Goal: Task Accomplishment & Management: Use online tool/utility

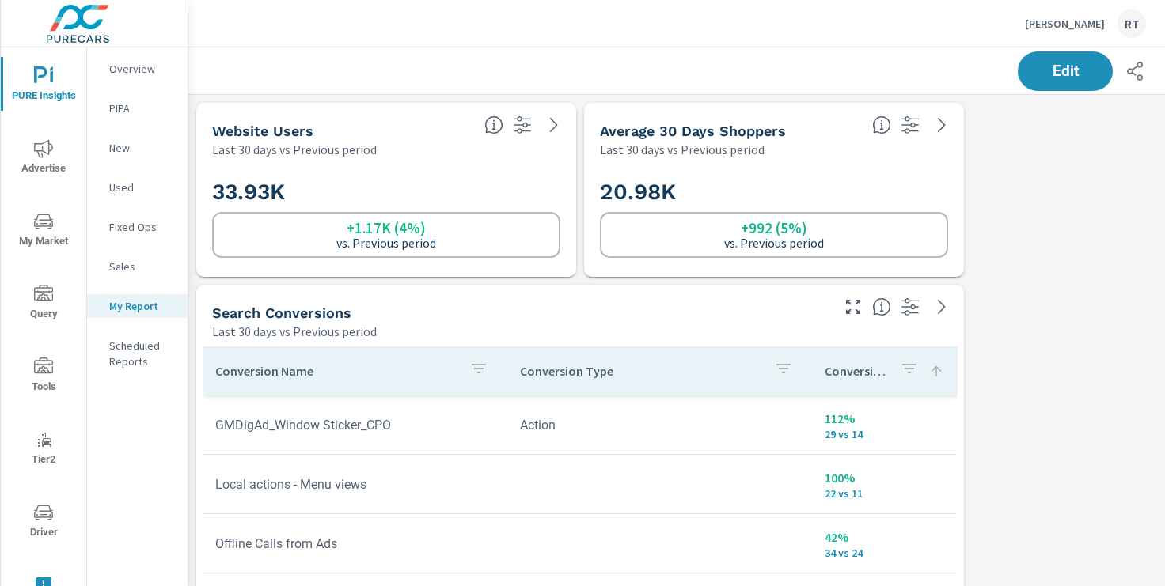
scroll to position [2193, 1172]
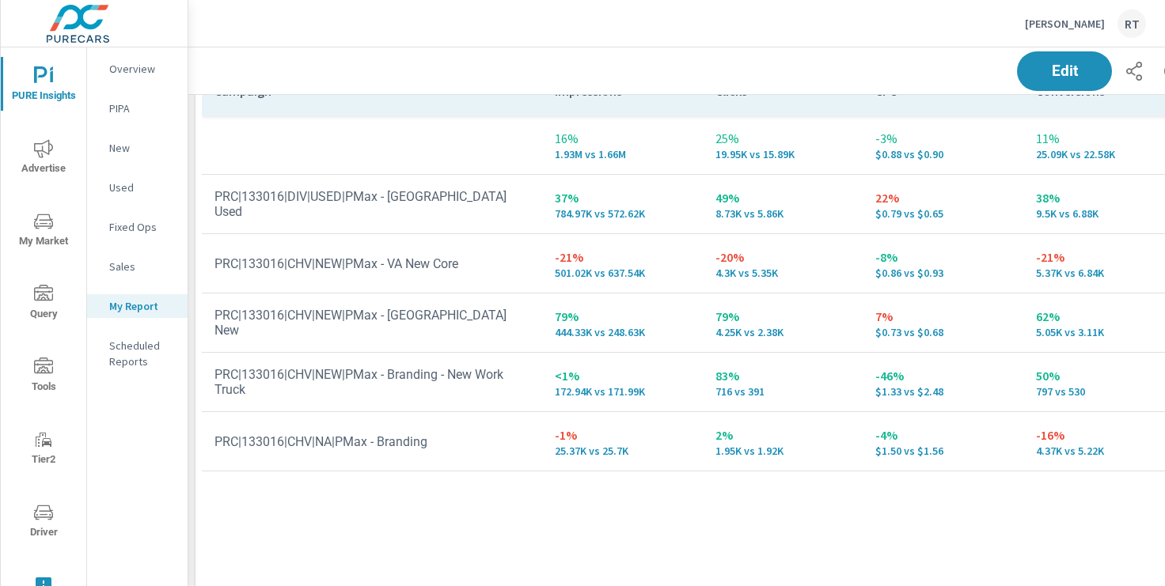
click at [1051, 28] on p "[PERSON_NAME]" at bounding box center [1065, 24] width 80 height 14
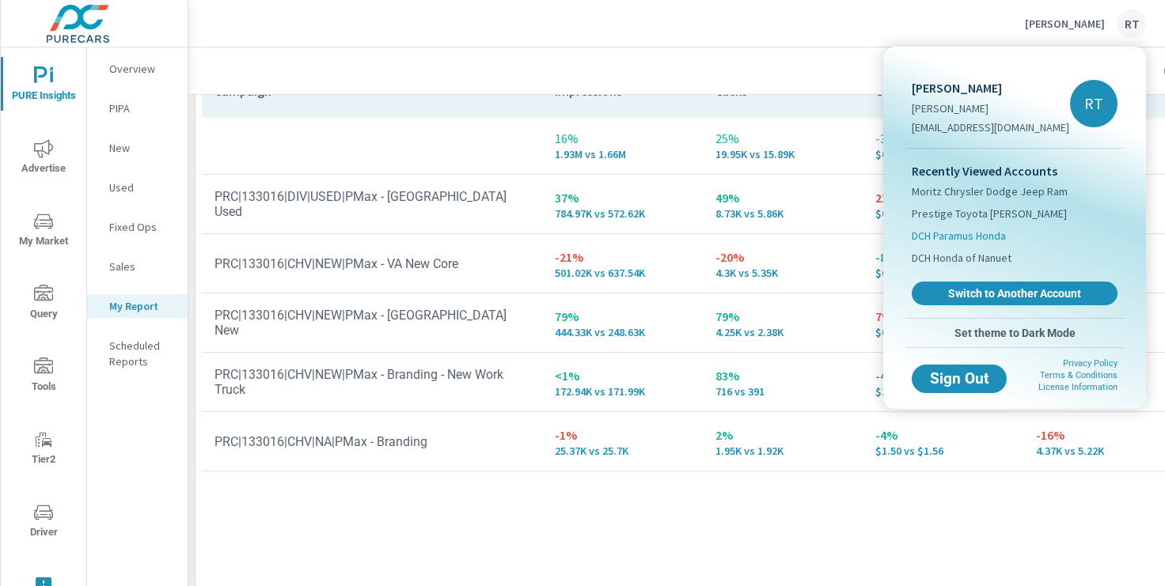
click at [953, 237] on span "DCH Paramus Honda" at bounding box center [959, 236] width 94 height 16
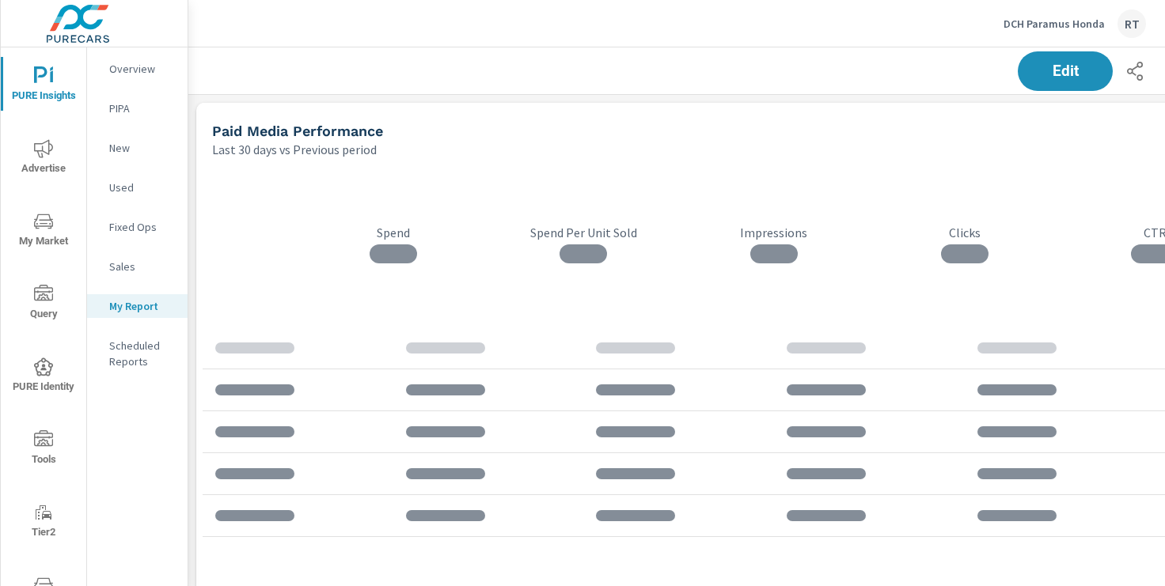
scroll to position [4377, 1172]
click at [44, 440] on icon "nav menu" at bounding box center [43, 438] width 19 height 16
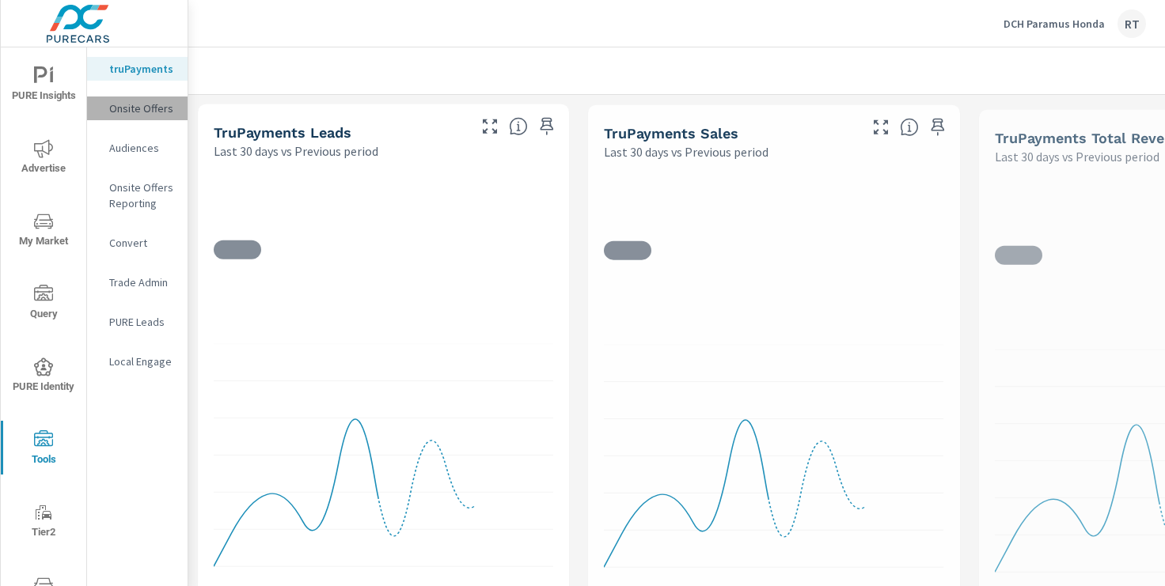
click at [150, 109] on p "Onsite Offers" at bounding box center [142, 108] width 66 height 16
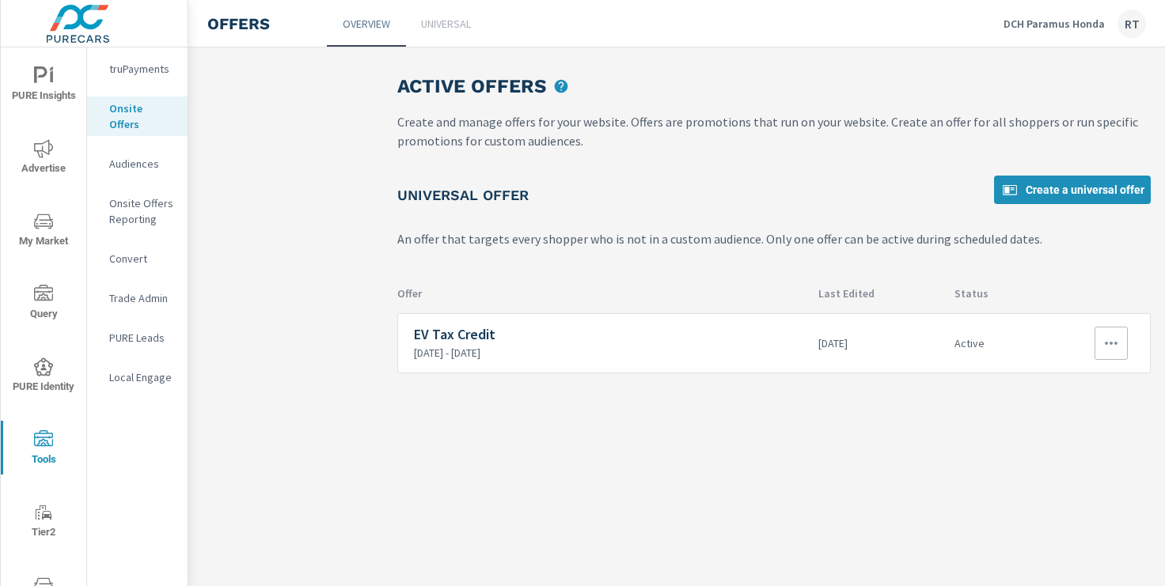
click at [1117, 346] on icon "button" at bounding box center [1110, 343] width 19 height 19
click at [1069, 377] on div "Edit" at bounding box center [1058, 379] width 21 height 19
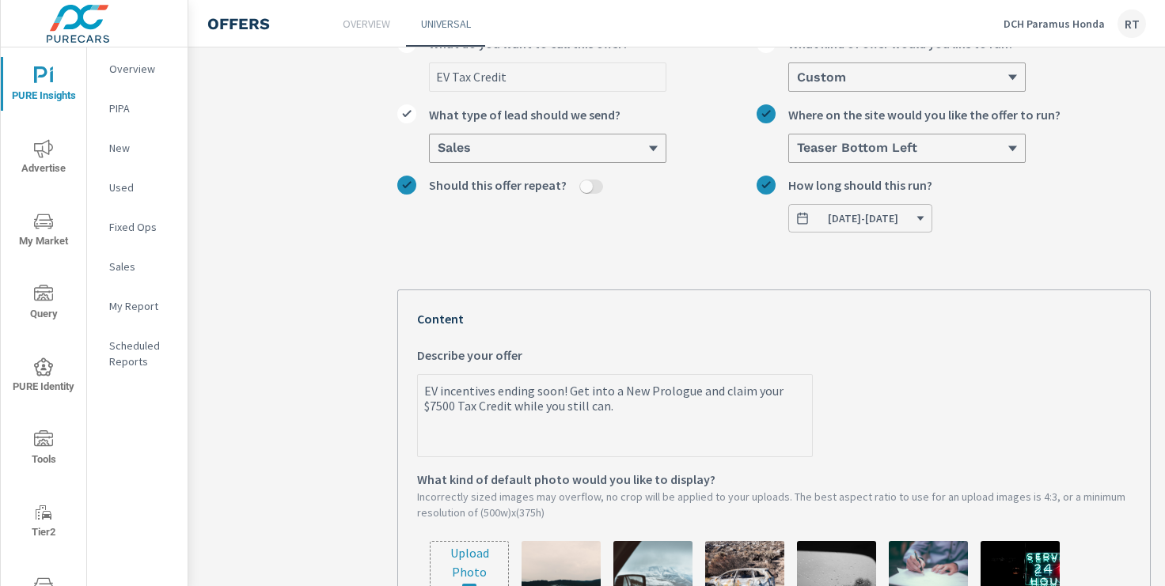
scroll to position [144, 0]
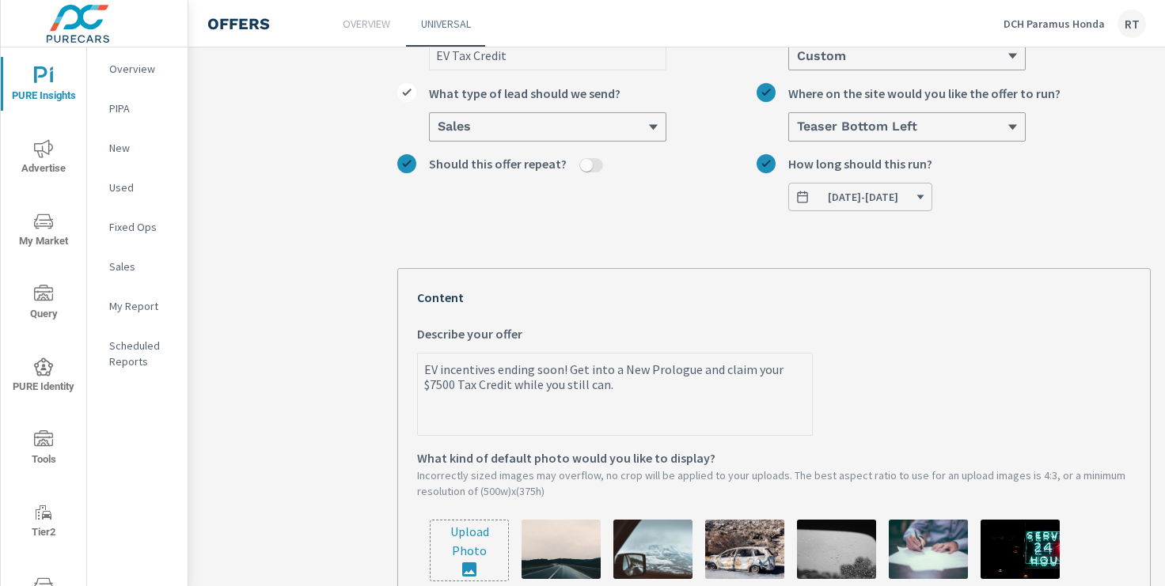
drag, startPoint x: 424, startPoint y: 367, endPoint x: 669, endPoint y: 400, distance: 246.8
click at [669, 400] on textarea "EV incentives ending soon! Get into a New Prologue and claim your $7500 Tax Cre…" at bounding box center [615, 395] width 394 height 79
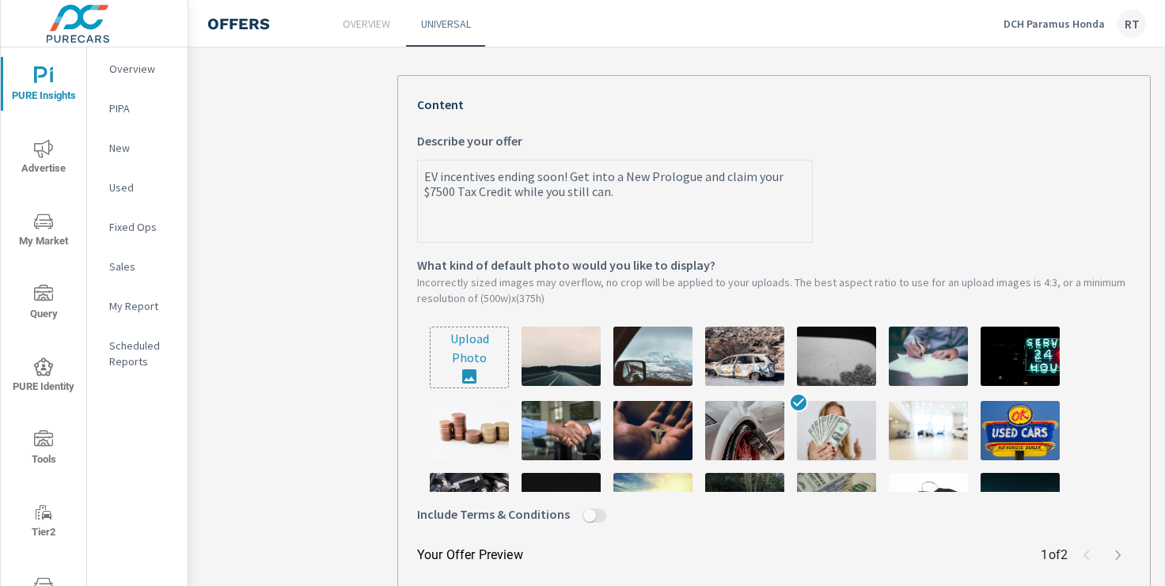
scroll to position [595, 0]
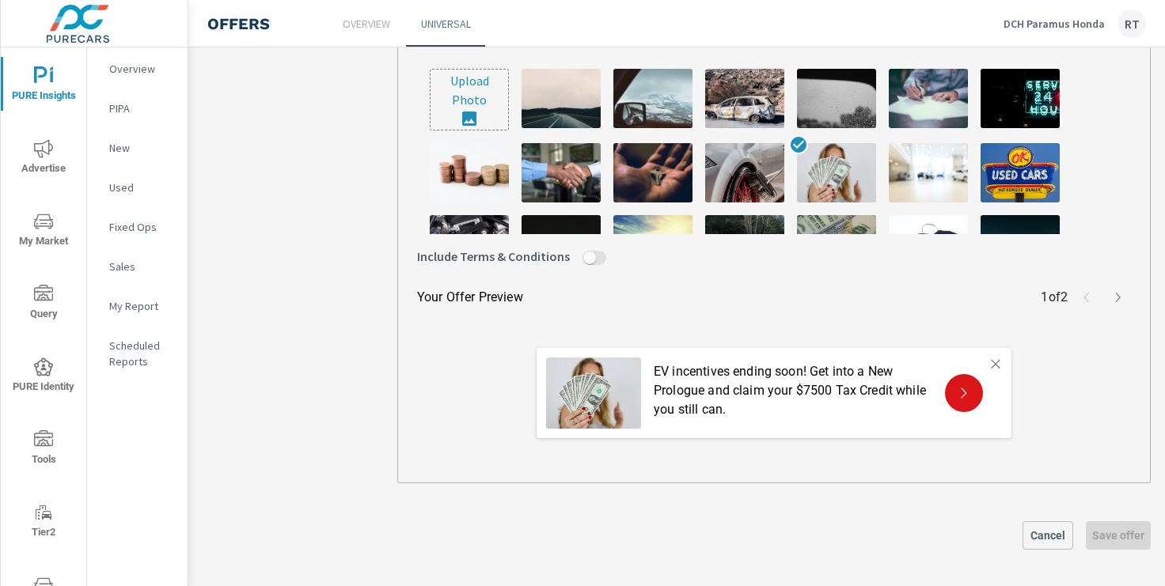
type textarea "x"
click at [1039, 529] on span "Cancel" at bounding box center [1047, 536] width 36 height 14
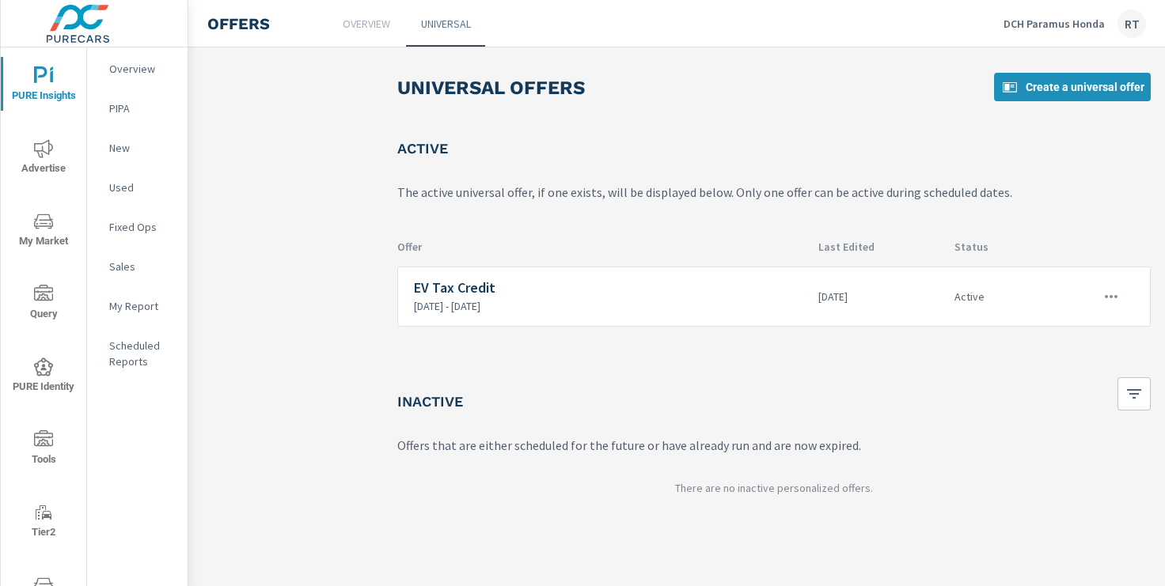
click at [41, 143] on icon "nav menu" at bounding box center [43, 148] width 19 height 19
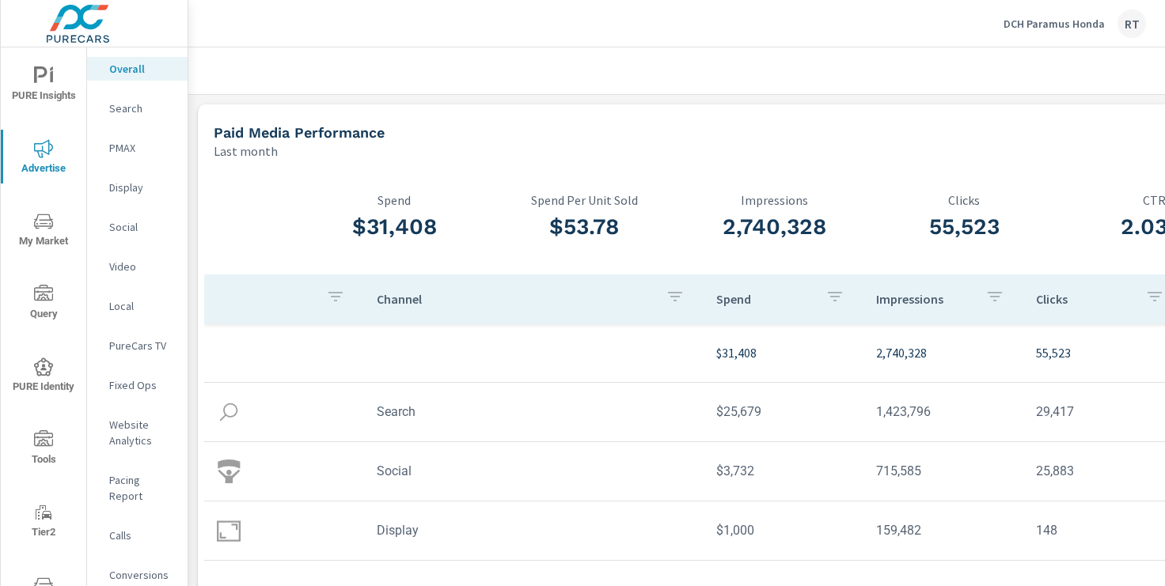
click at [1050, 24] on p "DCH Paramus Honda" at bounding box center [1053, 24] width 101 height 14
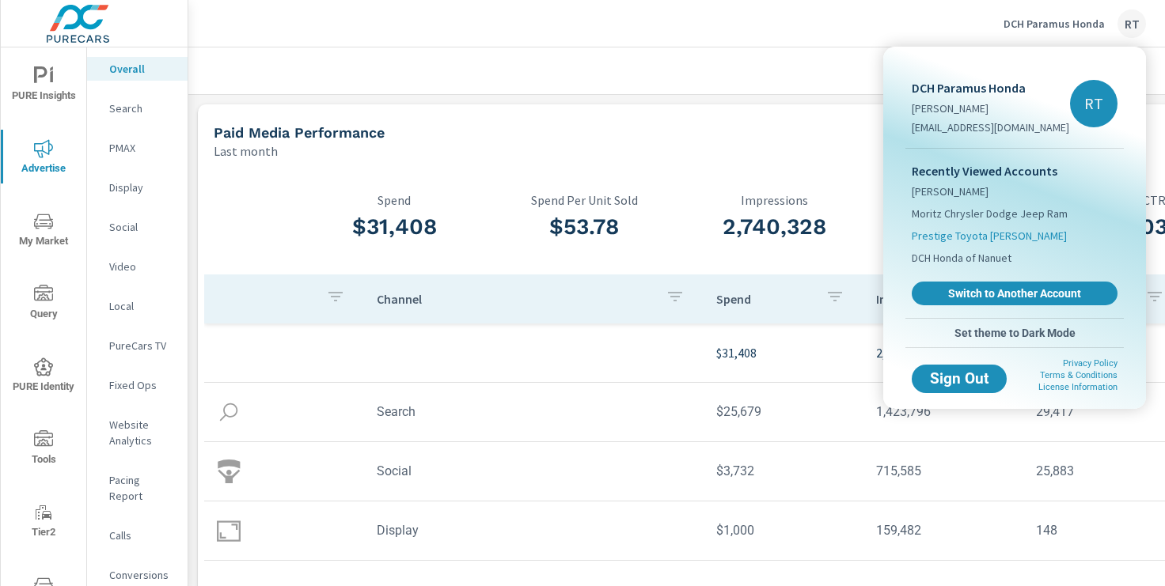
click at [965, 241] on span "Prestige Toyota [PERSON_NAME]" at bounding box center [989, 236] width 155 height 16
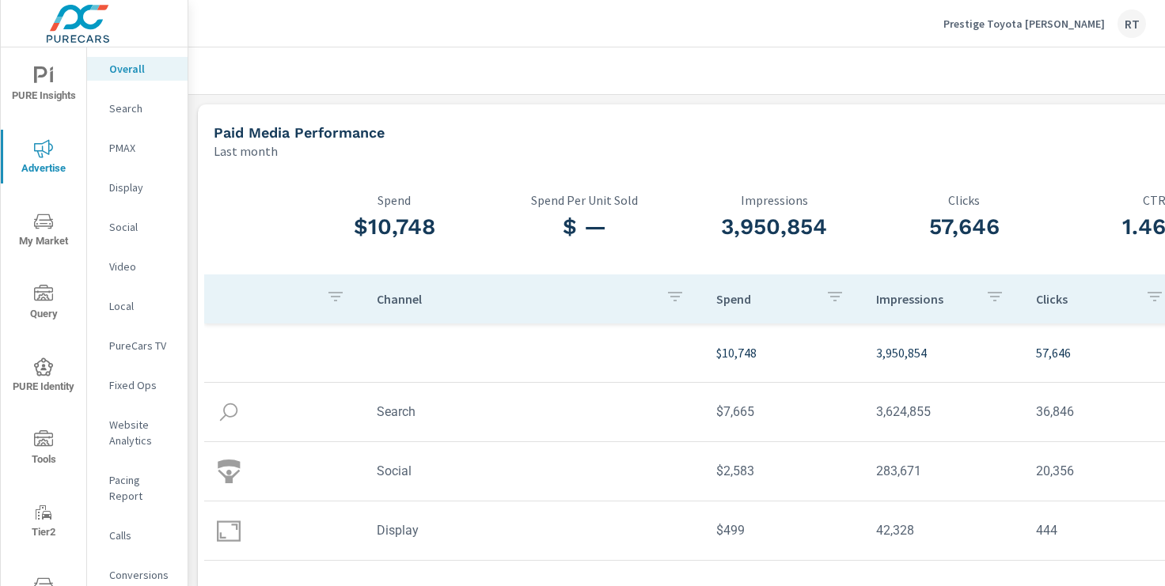
click at [40, 419] on div "PURE Insights Advertise My Market Query PURE Identity Tools Tier2 Driver Leave …" at bounding box center [43, 374] width 85 height 655
click at [37, 445] on icon "nav menu" at bounding box center [43, 438] width 19 height 16
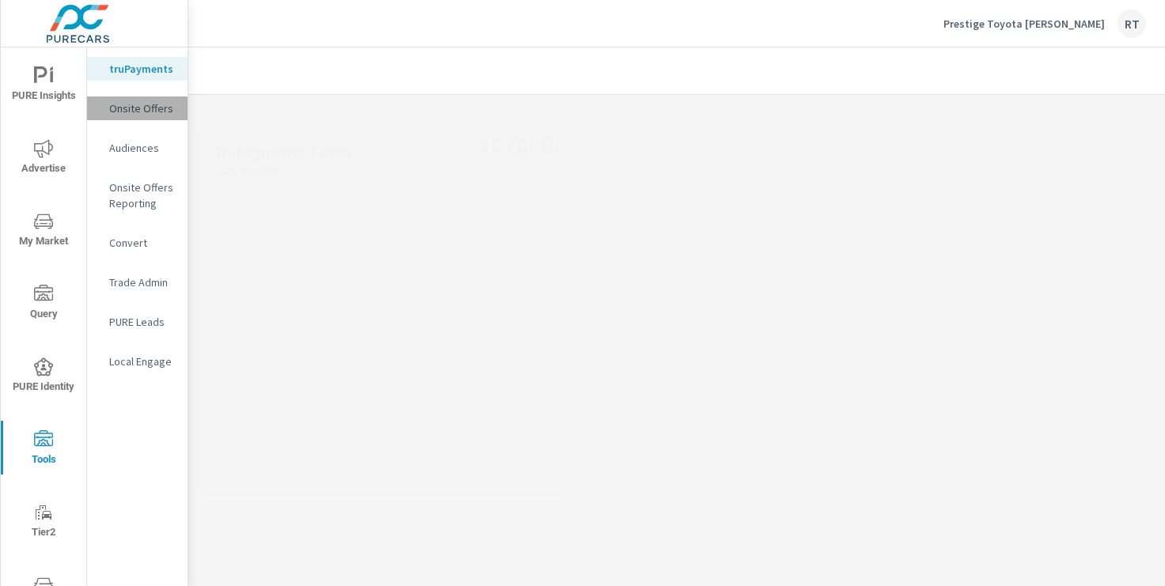
click at [139, 110] on p "Onsite Offers" at bounding box center [142, 108] width 66 height 16
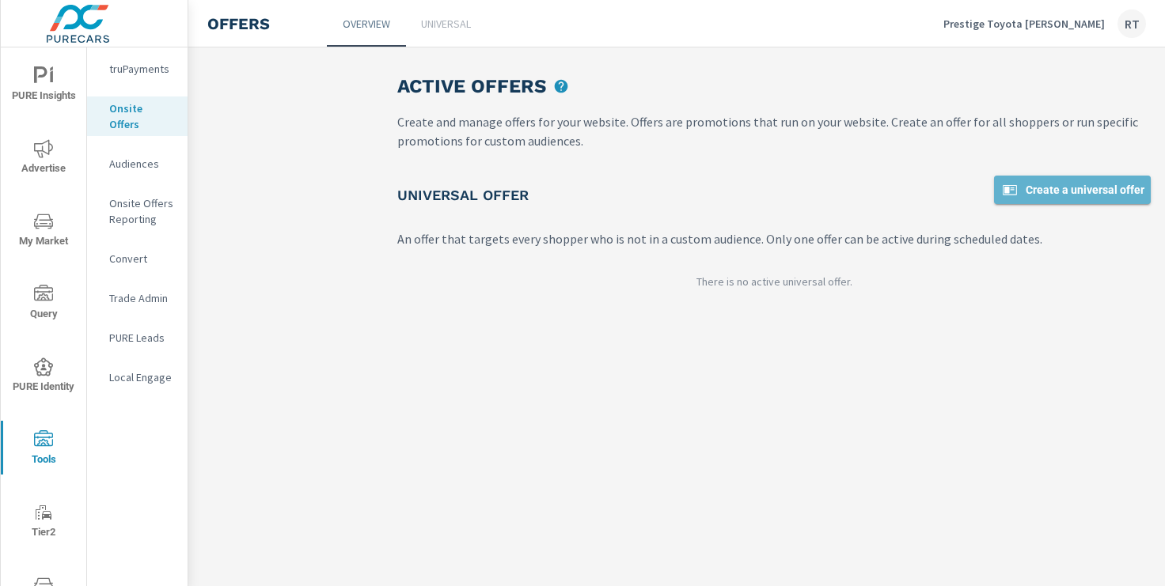
click at [1049, 191] on span "Create a universal offer" at bounding box center [1072, 189] width 144 height 19
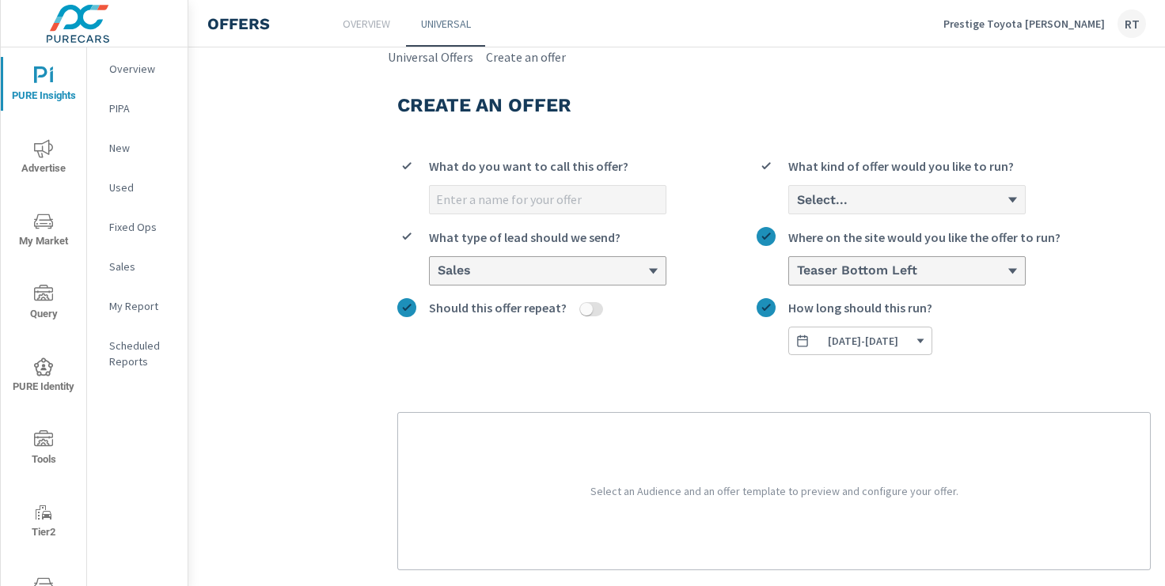
click at [517, 202] on input "What do you want to call this offer?" at bounding box center [548, 200] width 236 height 28
type input "EV Offer"
click at [852, 199] on div "Select..." at bounding box center [900, 199] width 211 height 15
click at [797, 199] on input "Select... What kind of offer would you like to run?" at bounding box center [796, 199] width 2 height 15
click at [690, 354] on div "Should this offer repeat?" at bounding box center [576, 326] width 359 height 57
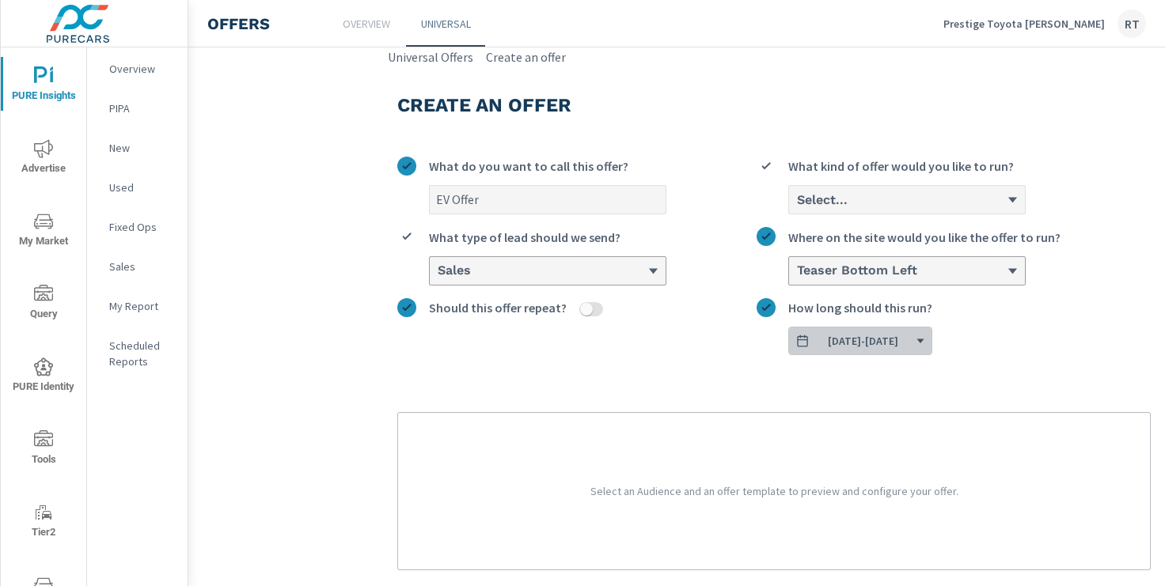
click at [925, 337] on span "[DATE] - [DATE]" at bounding box center [860, 341] width 130 height 14
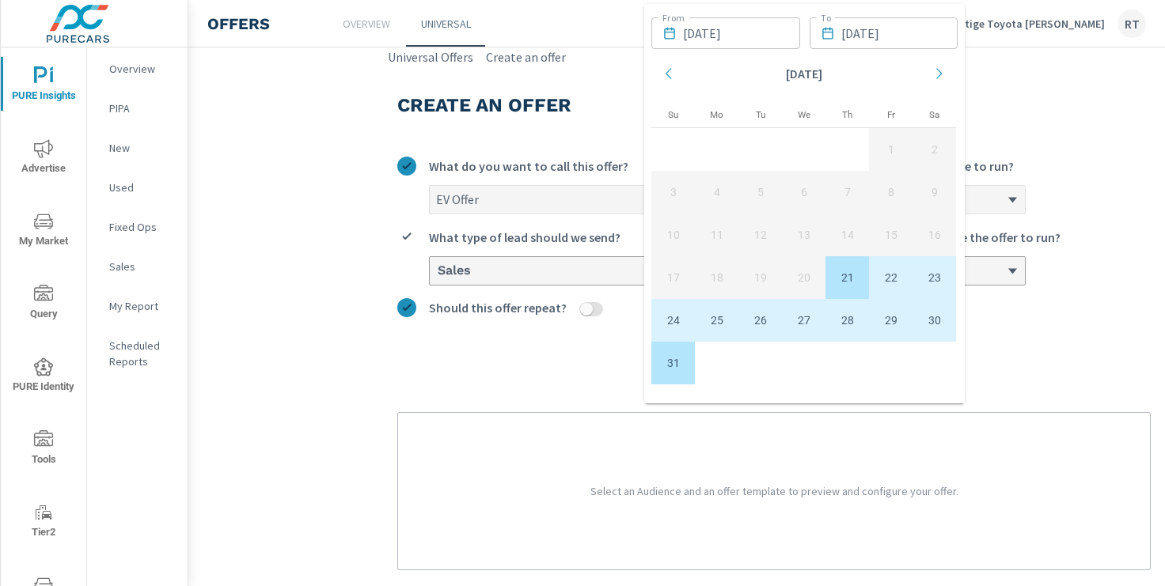
click at [938, 74] on icon "Move forward to switch to the next month." at bounding box center [939, 73] width 14 height 14
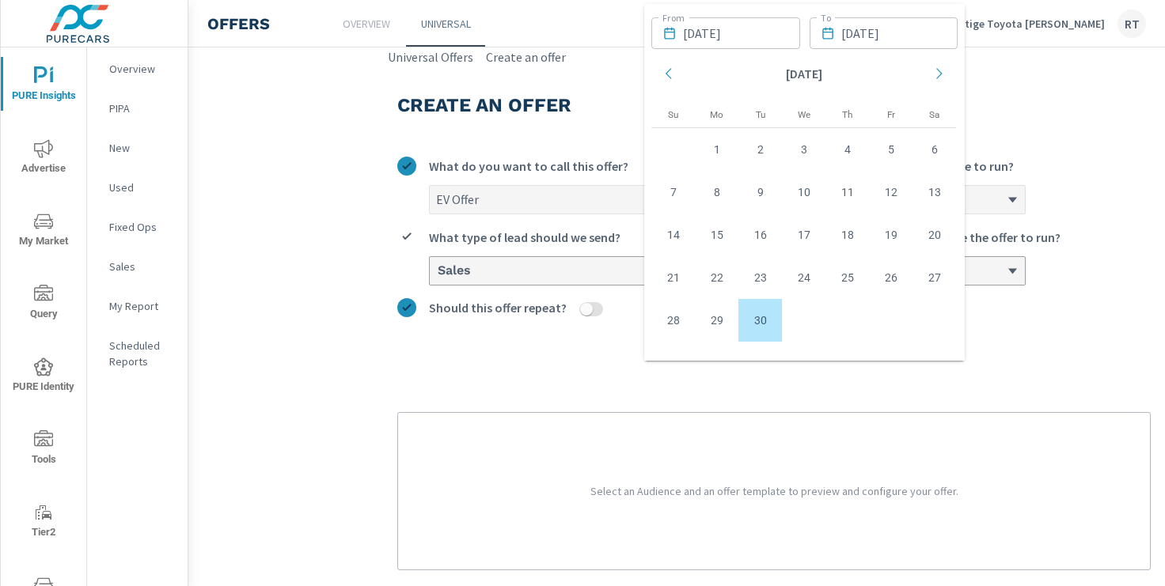
click at [755, 317] on td "30" at bounding box center [760, 320] width 44 height 43
type input "[DATE]"
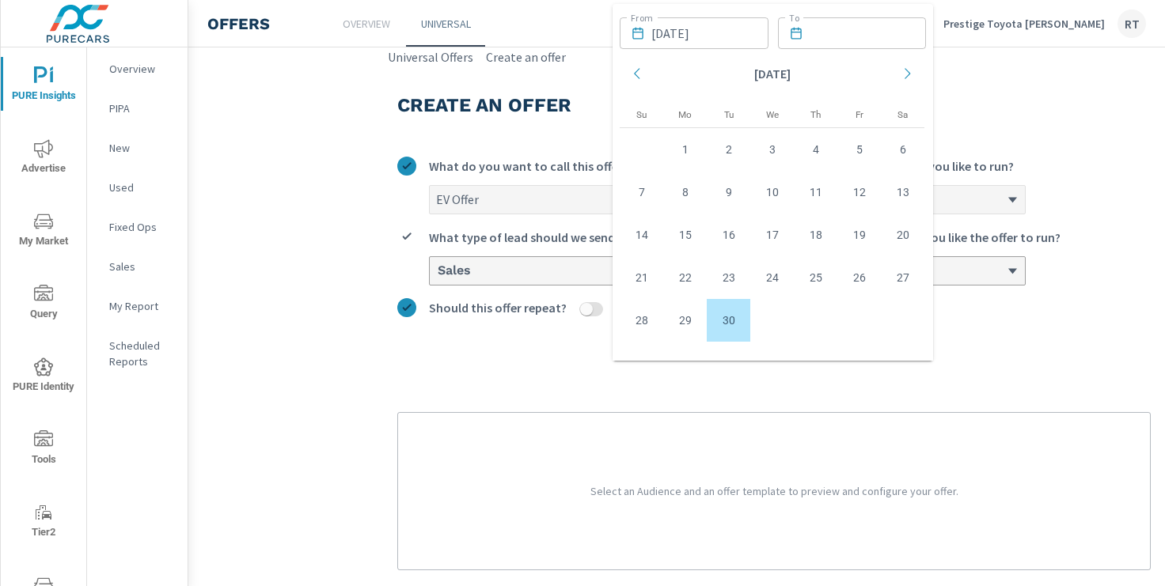
click at [642, 71] on icon "Move backward to switch to the previous month." at bounding box center [637, 73] width 14 height 14
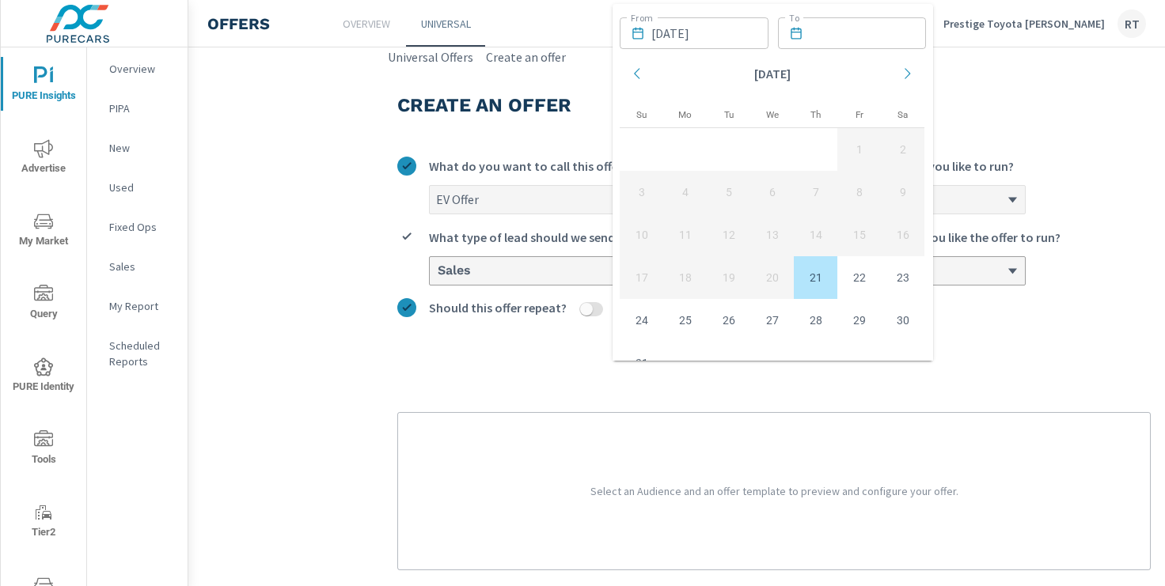
click at [814, 277] on td "21" at bounding box center [816, 277] width 44 height 43
type input "[DATE]"
click at [872, 32] on input "text" at bounding box center [867, 33] width 117 height 32
click at [909, 73] on icon "Move forward to switch to the next month." at bounding box center [907, 73] width 6 height 11
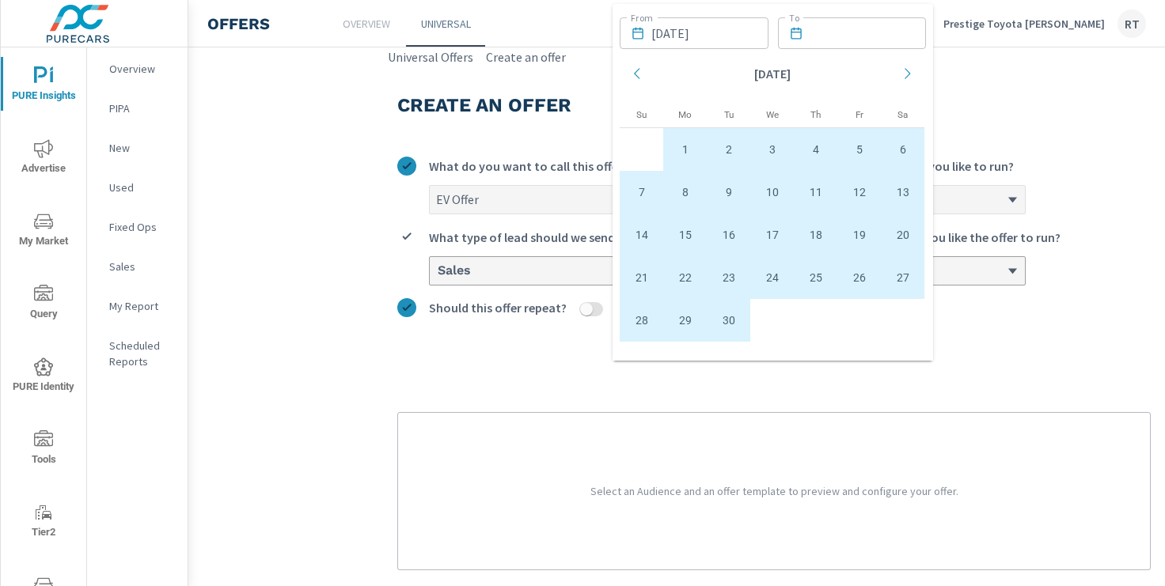
click at [733, 314] on td "30" at bounding box center [729, 320] width 44 height 43
type input "[DATE]"
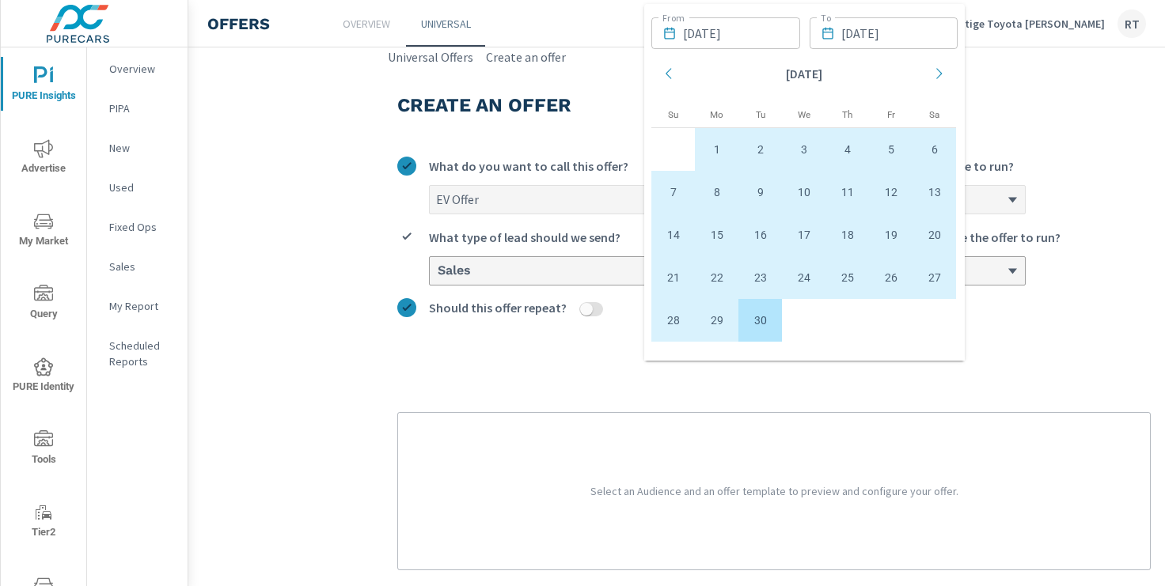
click at [480, 362] on div "EV Offer What do you want to call this offer? Select... What kind of offer woul…" at bounding box center [773, 357] width 753 height 427
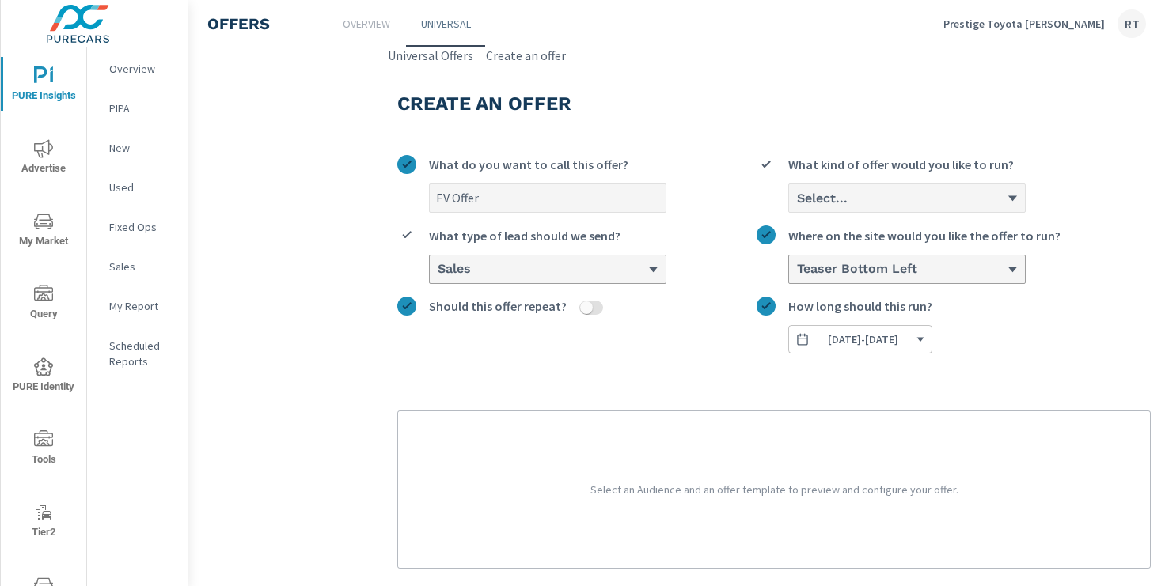
scroll to position [4, 0]
click at [826, 200] on h6 "Select..." at bounding box center [822, 196] width 51 height 16
click at [797, 200] on input "Select... What kind of offer would you like to run?" at bounding box center [796, 195] width 2 height 15
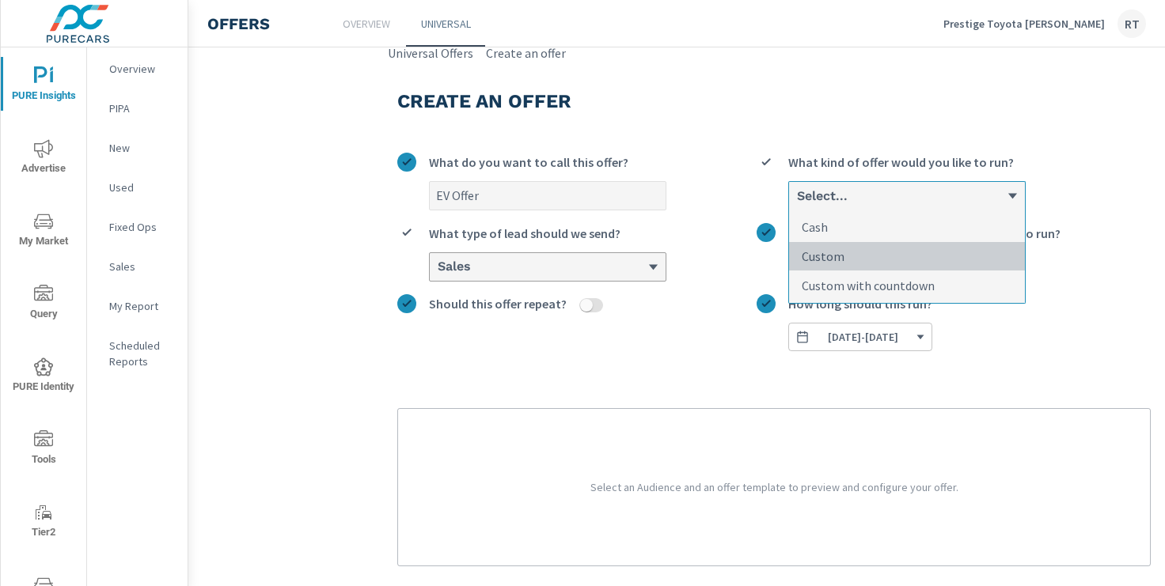
click at [825, 255] on p "Custom" at bounding box center [823, 256] width 43 height 19
click at [797, 203] on input "option Custom focused, 2 of 3. 3 results available. Use Up and Down to choose o…" at bounding box center [796, 195] width 2 height 15
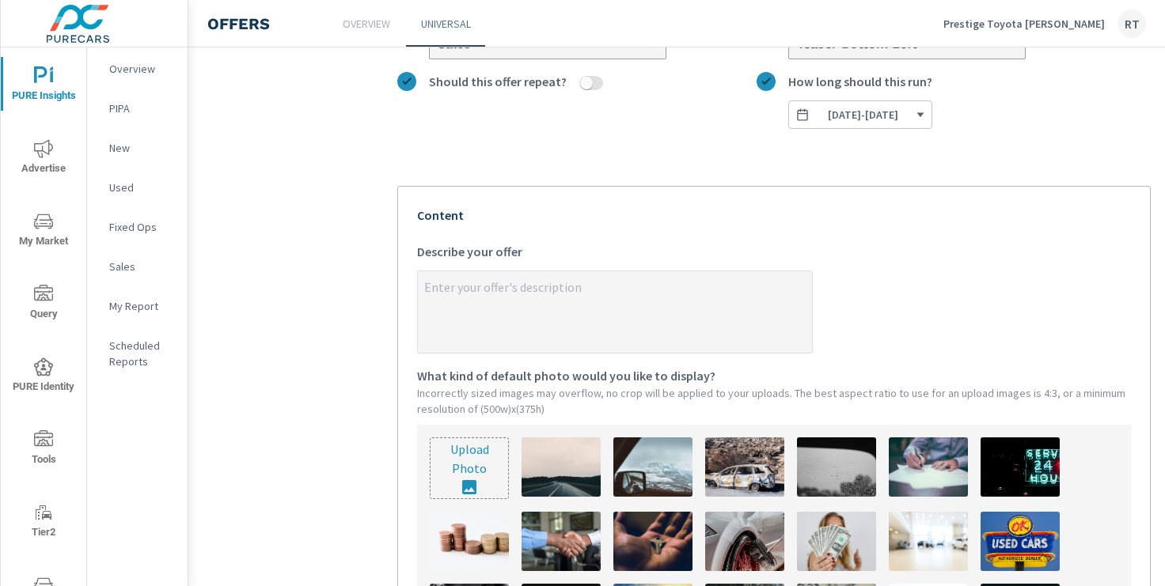
scroll to position [230, 0]
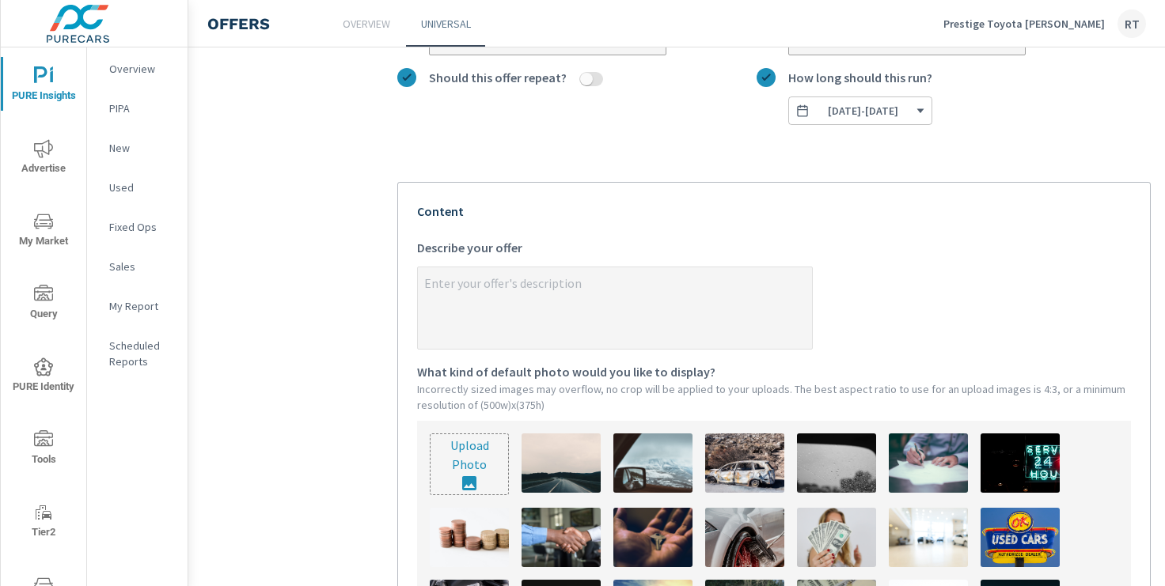
type textarea "x"
click at [443, 285] on textarea "x Describe your offer" at bounding box center [615, 309] width 394 height 79
paste textarea "EV incentives ending soon! Get into a New Prologue and claim your $7500 Tax Cre…"
type textarea "EV incentives ending soon! Get into a New Prologue and claim your $7500 Tax Cre…"
type textarea "x"
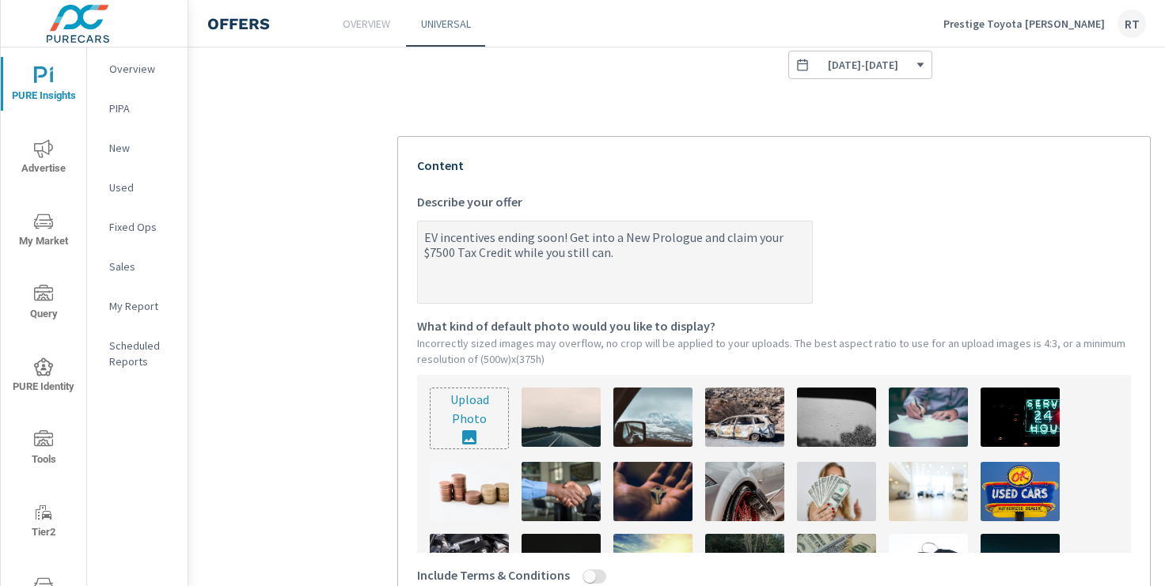
scroll to position [283, 0]
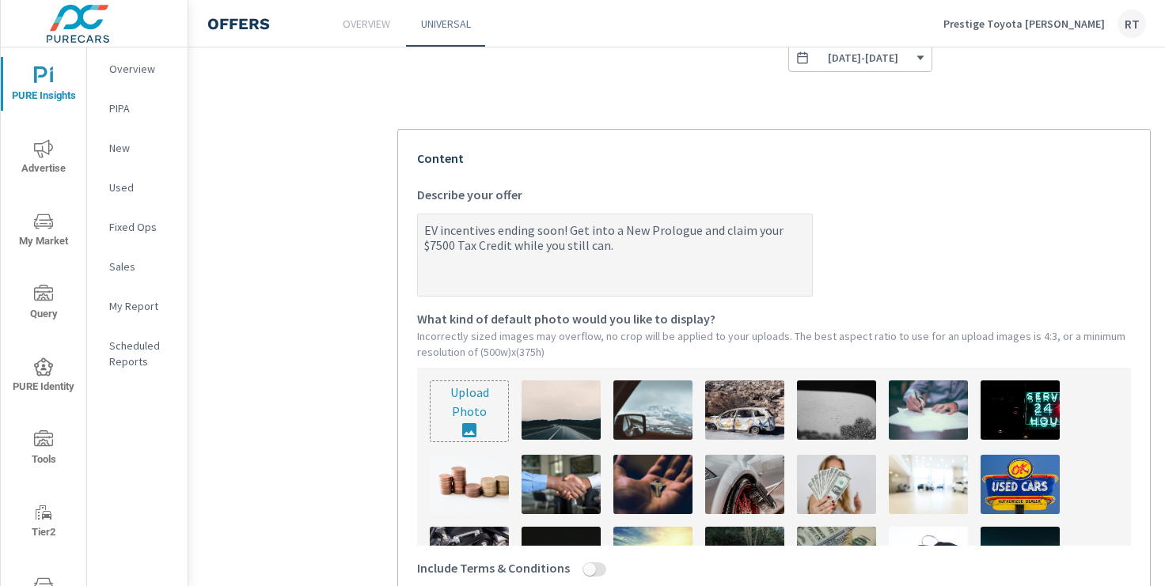
drag, startPoint x: 725, startPoint y: 232, endPoint x: 568, endPoint y: 229, distance: 156.7
click at [568, 229] on textarea "EV incentives ending soon! Get into a New Prologue and claim your $7500 Tax Cre…" at bounding box center [615, 256] width 394 height 79
type textarea "EV incentives ending soon! Claim your $7500 Tax Credit while you still can."
type textarea "x"
click at [717, 229] on textarea "EV incentives ending soon! Claim your $7500 Tax Credit while you still can." at bounding box center [615, 256] width 394 height 79
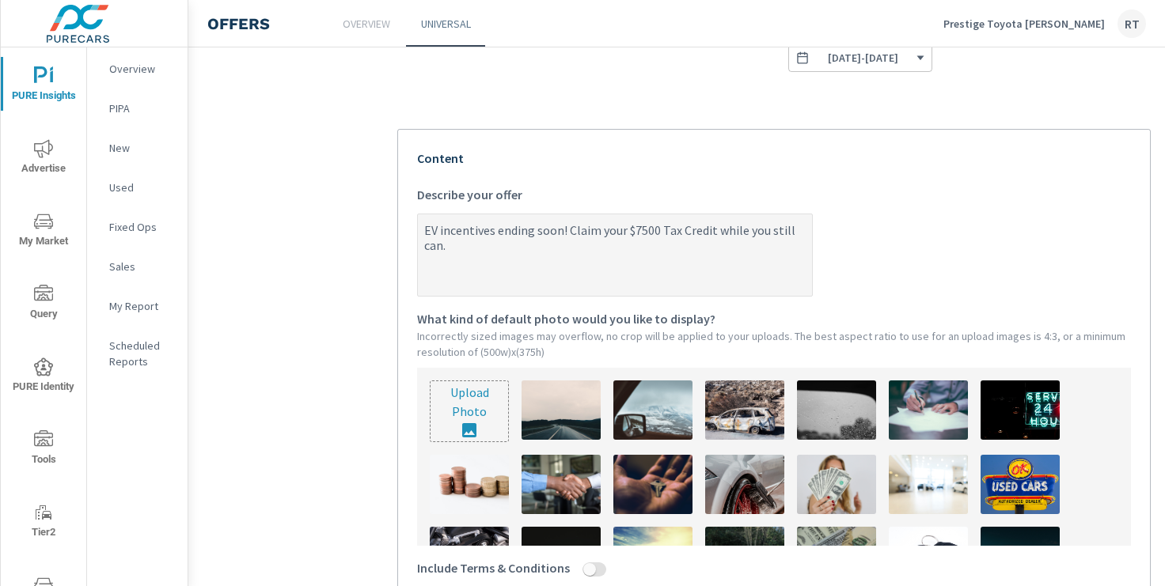
type textarea "EV incentives ending soon! Claim your $7500 Tax Credit owhile you still can."
type textarea "x"
type textarea "EV incentives ending soon! Claim your $7500 Tax Credit onwhile you still can."
type textarea "x"
type textarea "EV incentives ending soon! Claim your $7500 Tax Credit on while you still can."
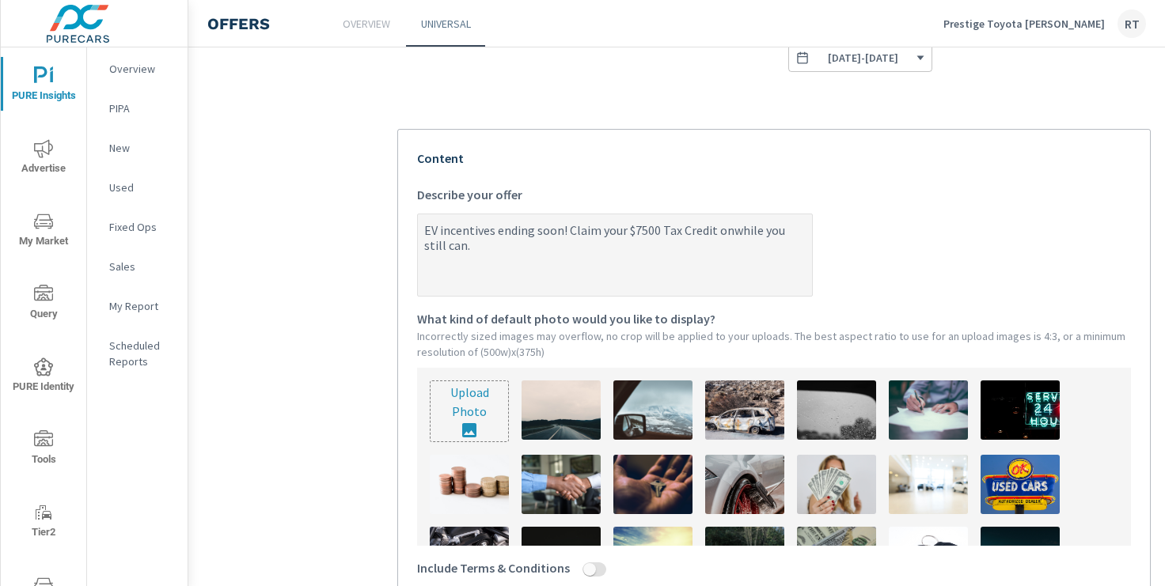
type textarea "x"
type textarea "EV incentives ending soon! Claim your $7500 Tax Credit on awhile you still can."
type textarea "x"
type textarea "EV incentives ending soon! Claim your $7500 Tax Credit on avwhile you still can."
type textarea "x"
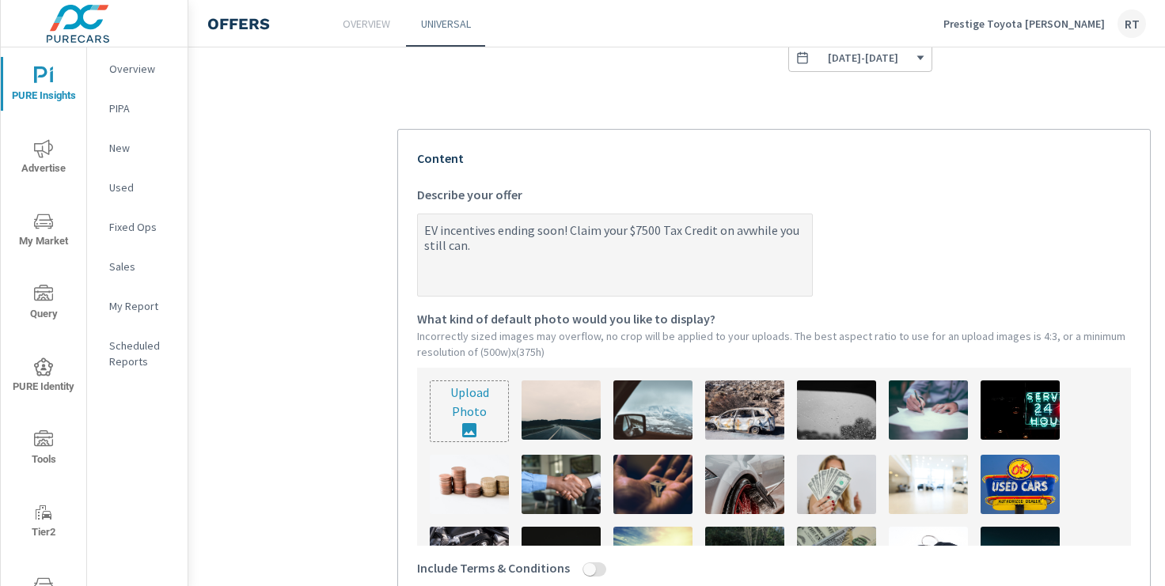
type textarea "EV incentives ending soon! Claim your $7500 Tax Credit on avawhile you still ca…"
type textarea "x"
type textarea "EV incentives ending soon! Claim your $7500 Tax Credit on avaiwhile you still c…"
type textarea "x"
type textarea "EV incentives ending soon! Claim your $7500 Tax Credit on availwhile you still …"
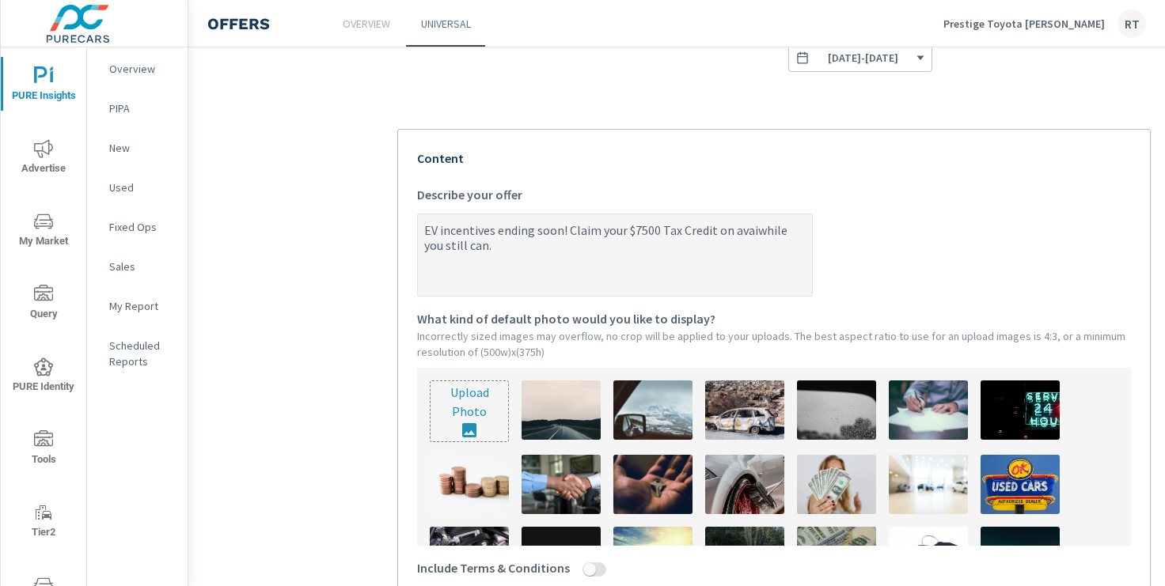
type textarea "x"
type textarea "EV incentives ending soon! Claim your $7500 Tax Credit on availawhile you still…"
type textarea "x"
type textarea "EV incentives ending soon! Claim your $7500 Tax Credit on availabwhile you stil…"
type textarea "x"
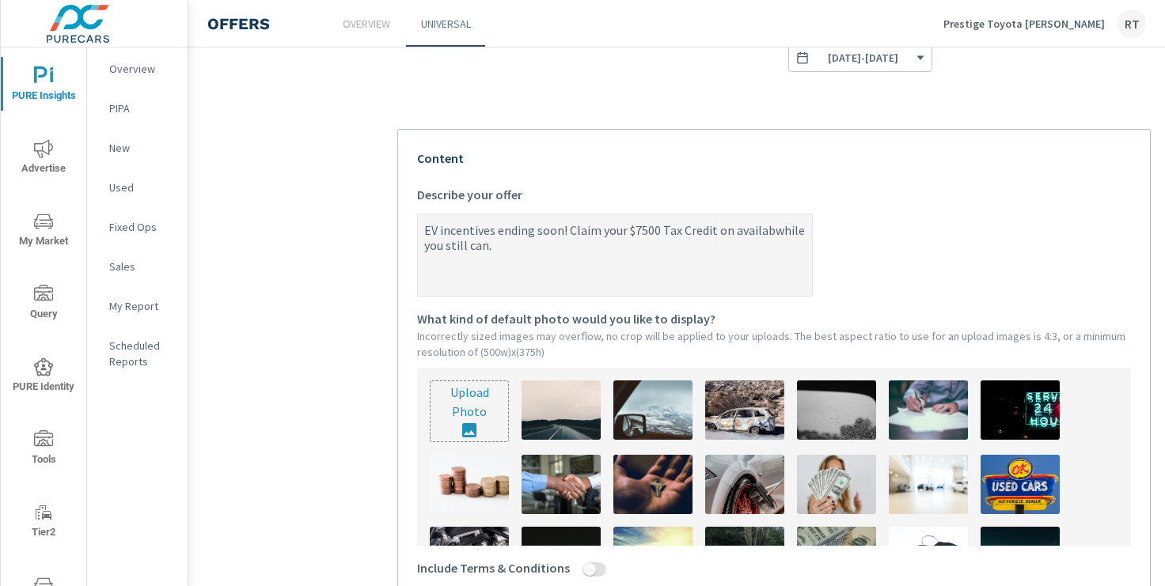
type textarea "EV incentives ending soon! Claim your $7500 Tax Credit on availablwhile you sti…"
type textarea "x"
type textarea "EV incentives ending soon! Claim your $7500 Tax Credit on availabl while you st…"
type textarea "x"
type textarea "EV incentives ending soon! Claim your $7500 Tax Credit on availablwhile you sti…"
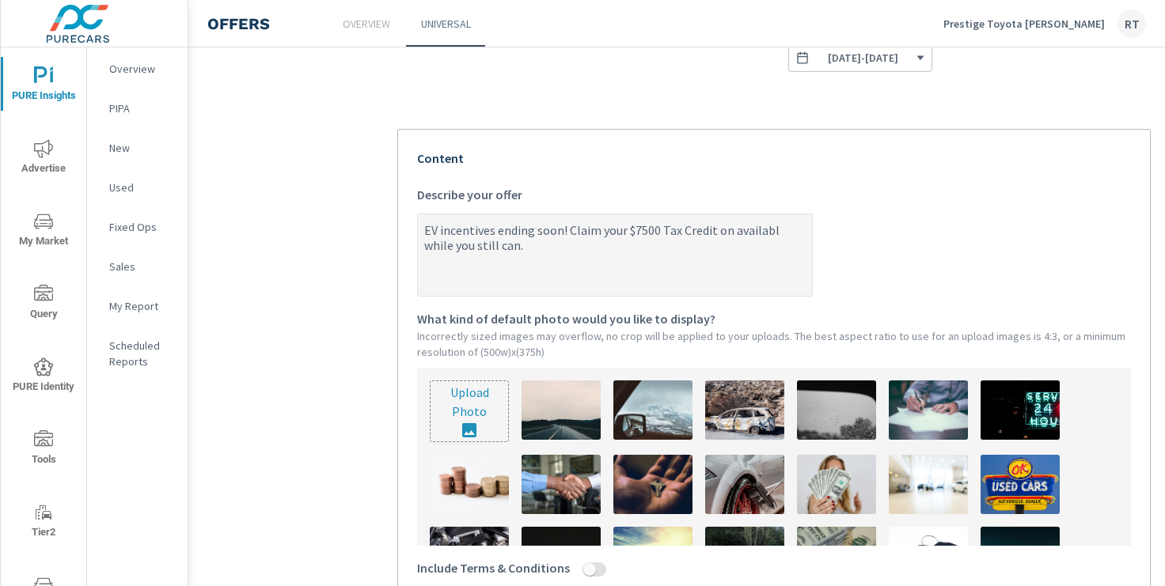
type textarea "x"
type textarea "EV incentives ending soon! Claim your $7500 Tax Credit on availablewhile you st…"
type textarea "x"
type textarea "EV incentives ending soon! Claim your $7500 Tax Credit on available while you s…"
type textarea "x"
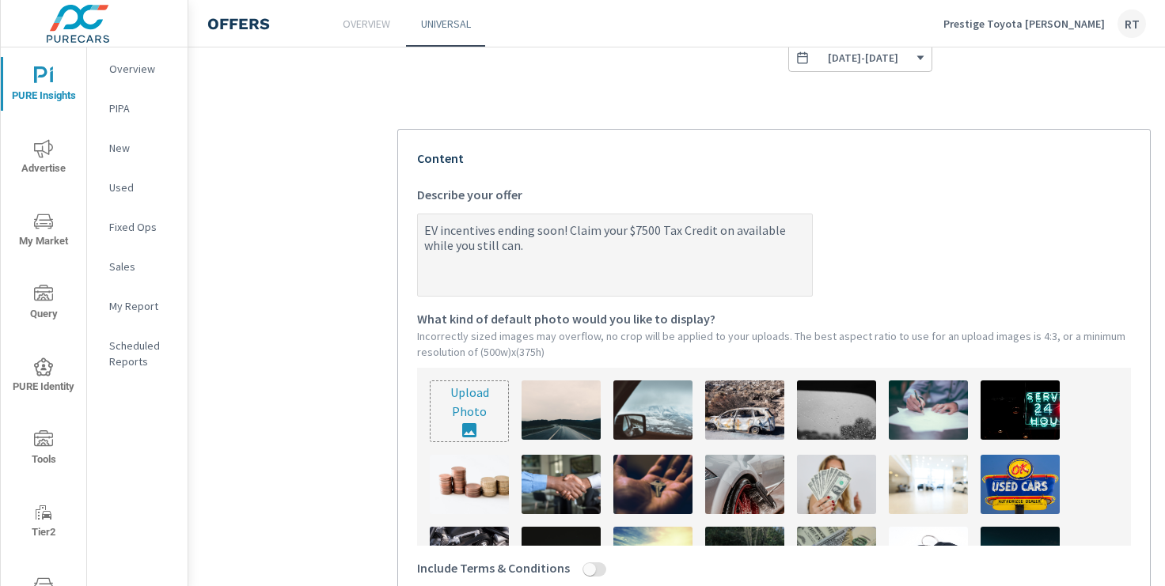
type textarea "EV incentives ending soon! Claim your $7500 Tax Credit on available Ewhile you …"
type textarea "x"
type textarea "EV incentives ending soon! Claim your $7500 Tax Credit on available EVwhile you…"
type textarea "x"
type textarea "EV incentives ending soon! Claim your $7500 Tax Credit on available EV while yo…"
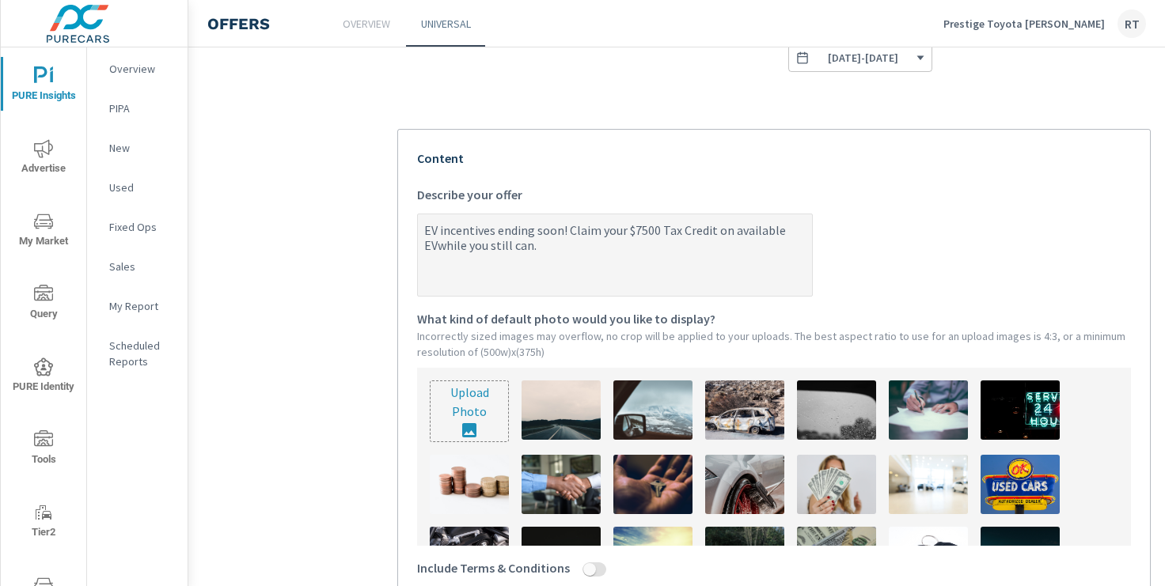
type textarea "x"
type textarea "EV incentives ending soon! Claim your $7500 Tax Credit on available EV mwhile y…"
type textarea "x"
type textarea "EV incentives ending soon! Claim your $7500 Tax Credit on available EV mowhile …"
type textarea "x"
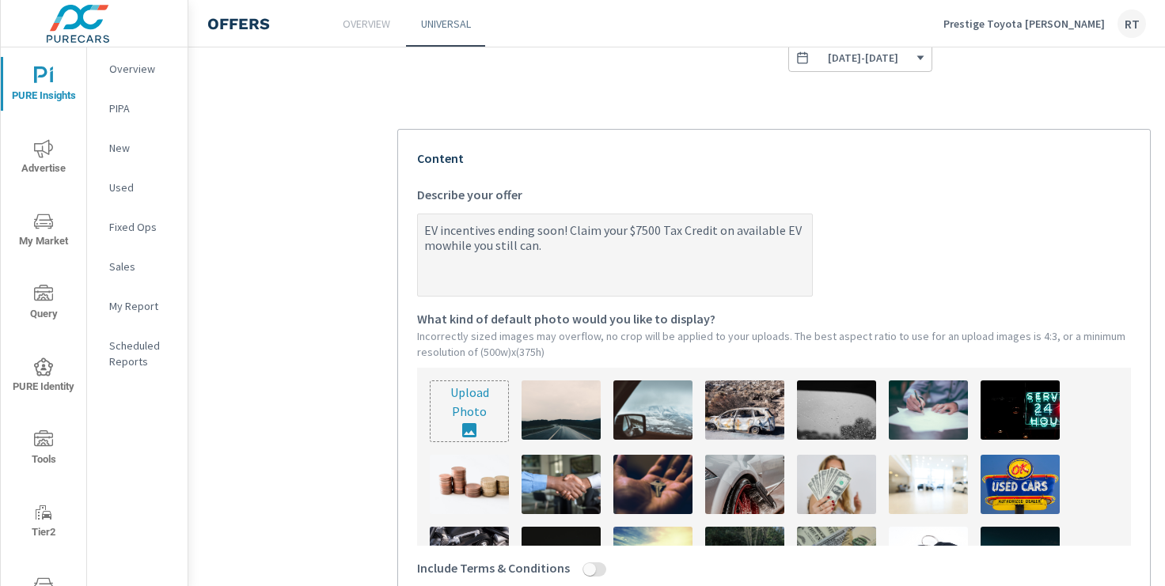
type textarea "EV incentives ending soon! Claim your $7500 Tax Credit on available EV modwhile…"
type textarea "x"
type textarea "EV incentives ending soon! Claim your $7500 Tax Credit on available EV modewhil…"
type textarea "x"
type textarea "EV incentives ending soon! Claim your $7500 Tax Credit on available EV modelwhi…"
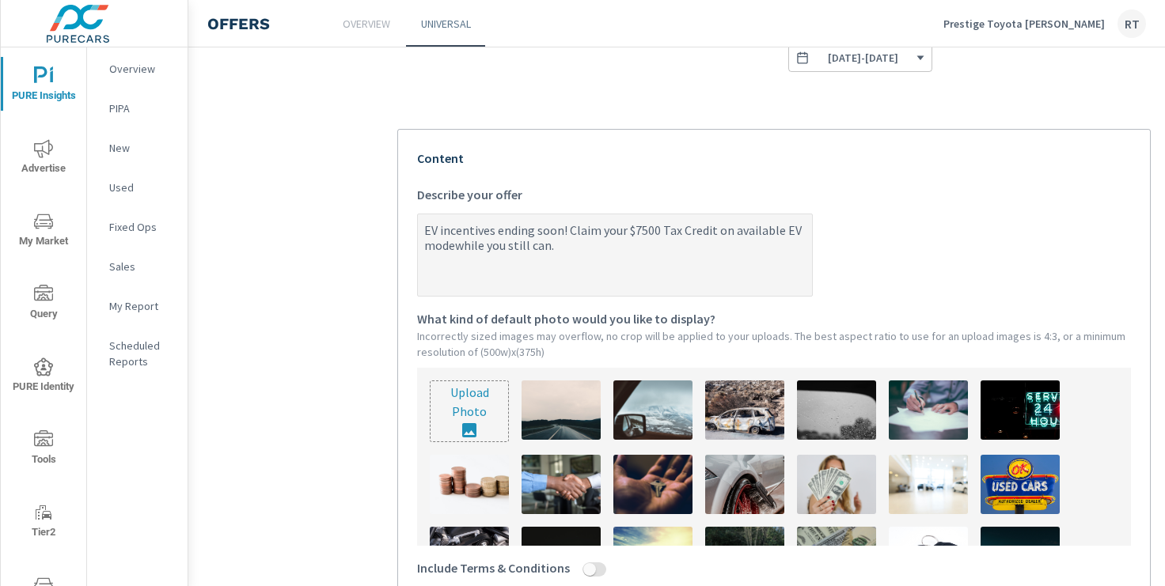
type textarea "x"
type textarea "EV incentives ending soon! Claim your $7500 Tax Credit on available EV model wh…"
type textarea "x"
type textarea "EV incentives ending soon! Claim your $7500 Tax Credit on available EV modelwhi…"
type textarea "x"
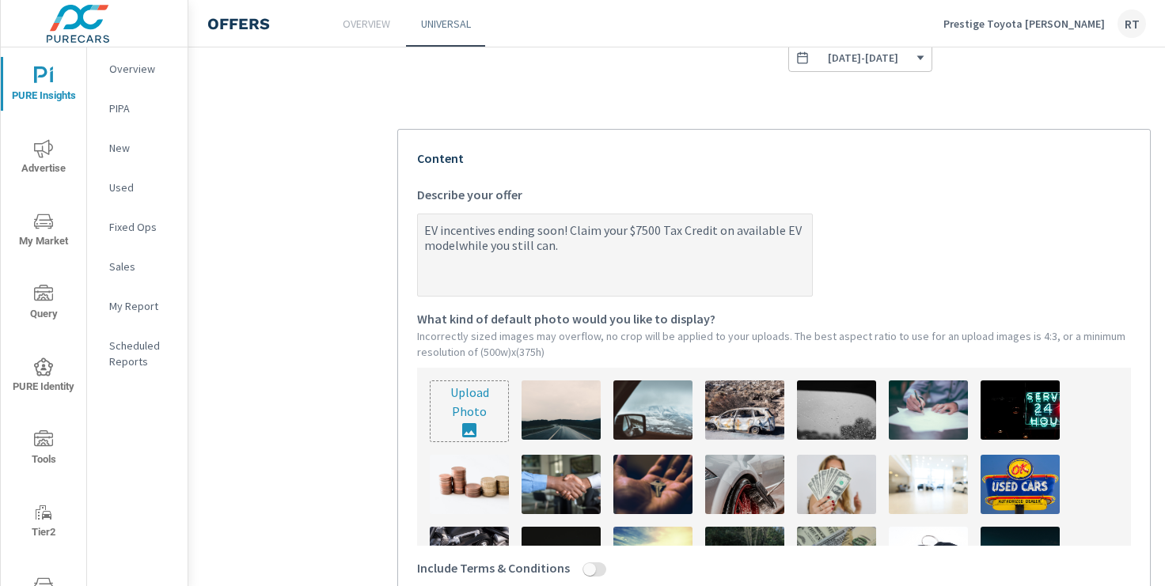
type textarea "EV incentives ending soon! Claim your $7500 Tax Credit on available EV modelswh…"
type textarea "x"
type textarea "EV incentives ending soon! Claim your $7500 Tax Credit on available EV models w…"
type textarea "x"
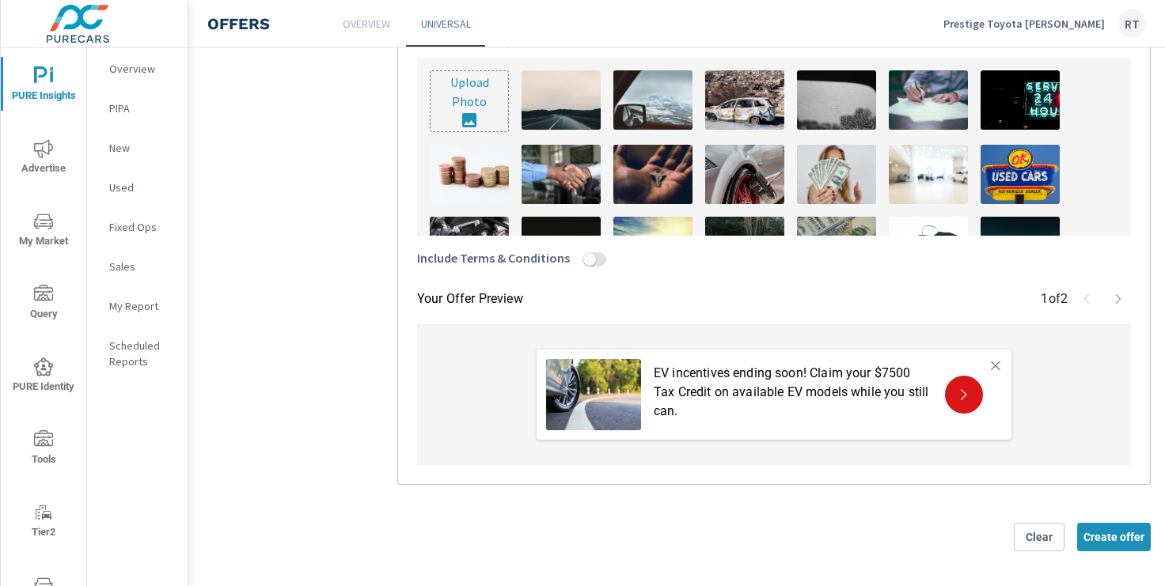
scroll to position [595, 0]
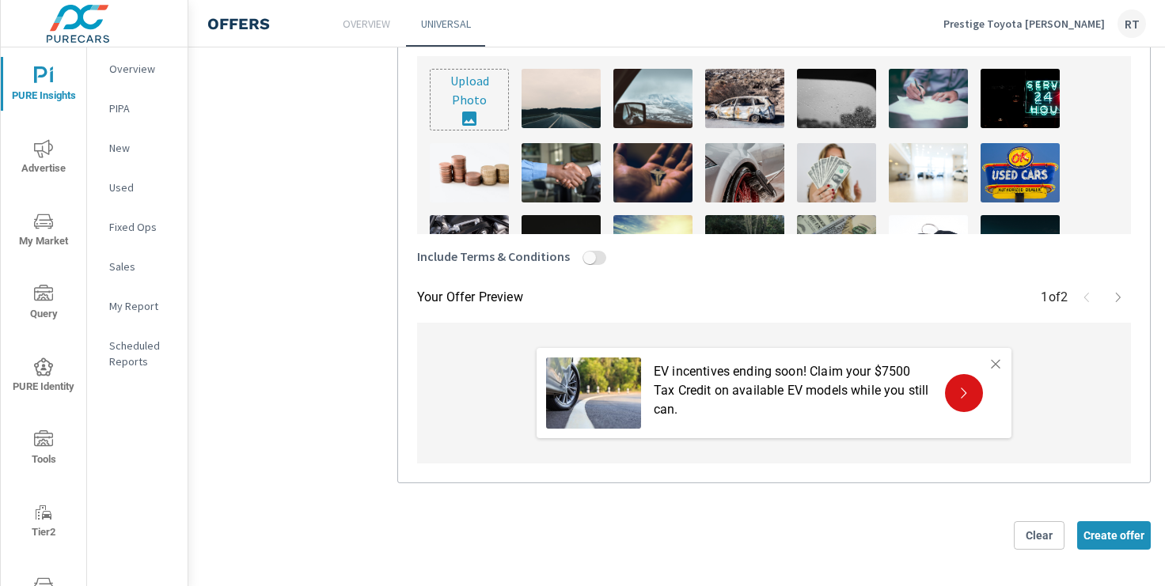
type textarea "EV incentives ending soon! Claim your $7500 Tax Credit on available EV models w…"
click at [832, 164] on img at bounding box center [836, 172] width 79 height 59
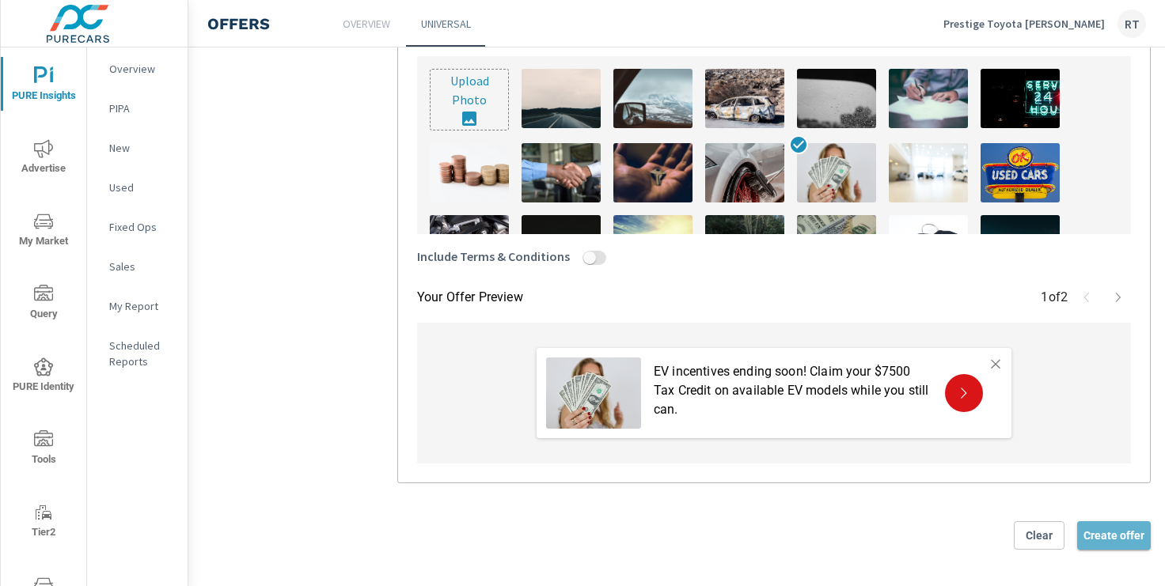
click at [1100, 533] on span "Create offer" at bounding box center [1113, 536] width 61 height 14
type textarea "x"
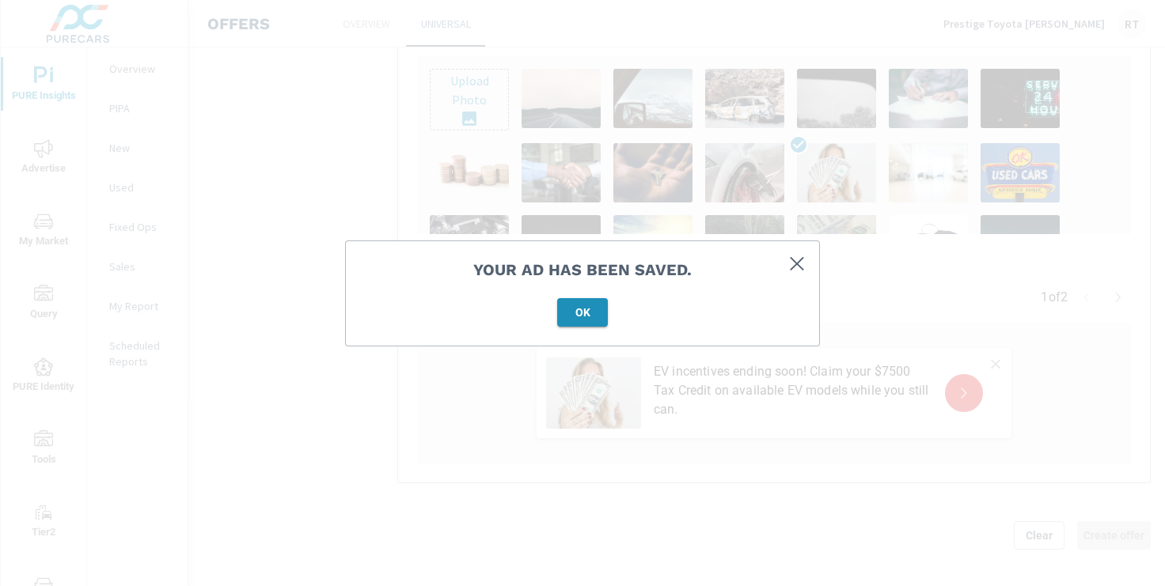
click at [590, 305] on span "OK" at bounding box center [582, 312] width 38 height 14
